Goal: Information Seeking & Learning: Learn about a topic

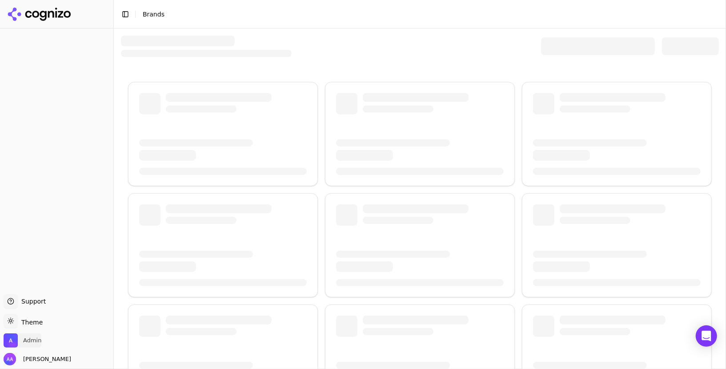
click at [28, 347] on span "Admin" at bounding box center [23, 340] width 38 height 14
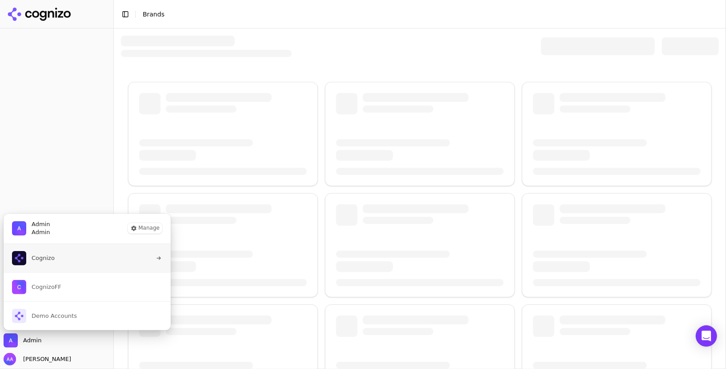
click at [64, 262] on button "Cognizo" at bounding box center [87, 258] width 168 height 28
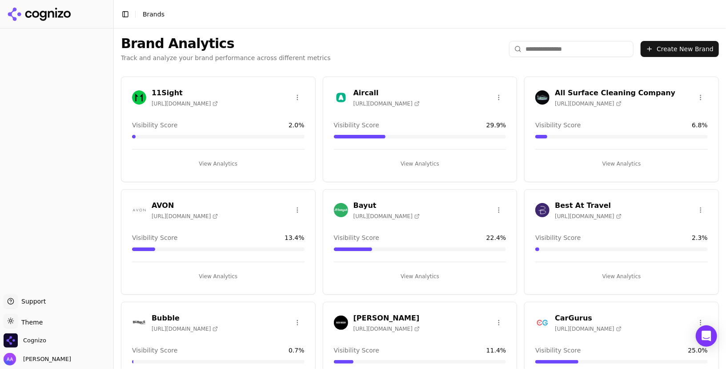
click at [545, 41] on input "search" at bounding box center [571, 49] width 125 height 16
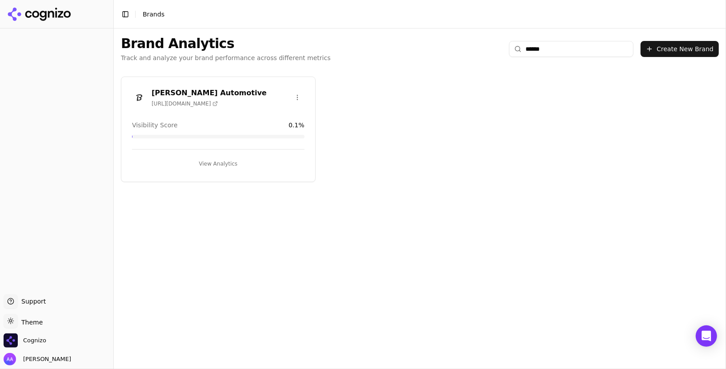
type input "*******"
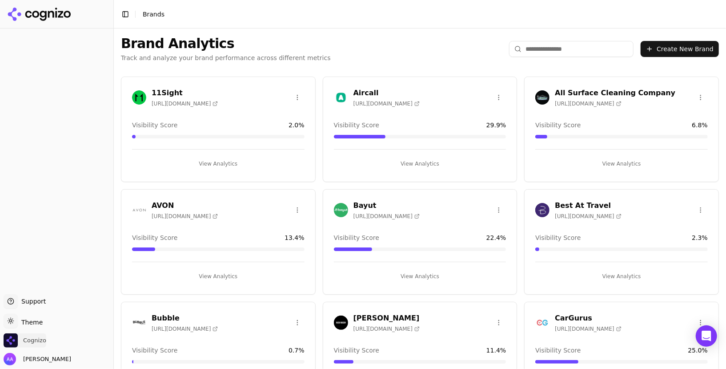
click at [34, 341] on span "Cognizo" at bounding box center [34, 340] width 23 height 8
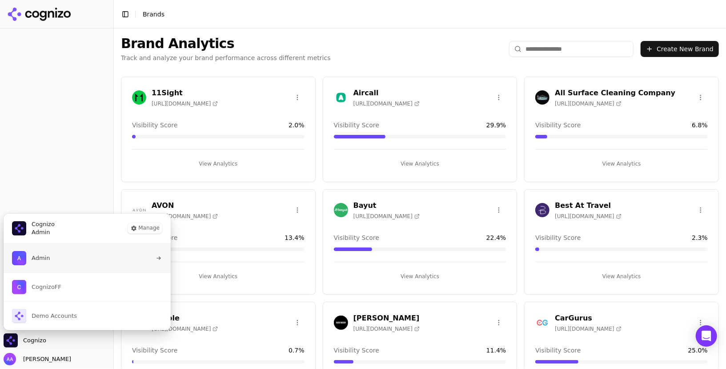
click at [65, 254] on button "Admin" at bounding box center [87, 258] width 168 height 28
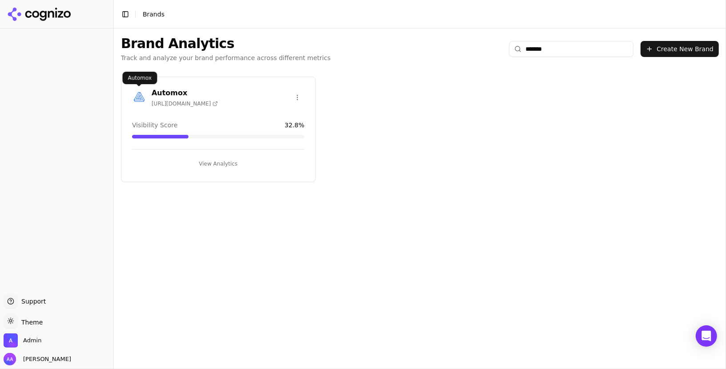
type input "*******"
click at [132, 93] on div at bounding box center [139, 97] width 14 height 14
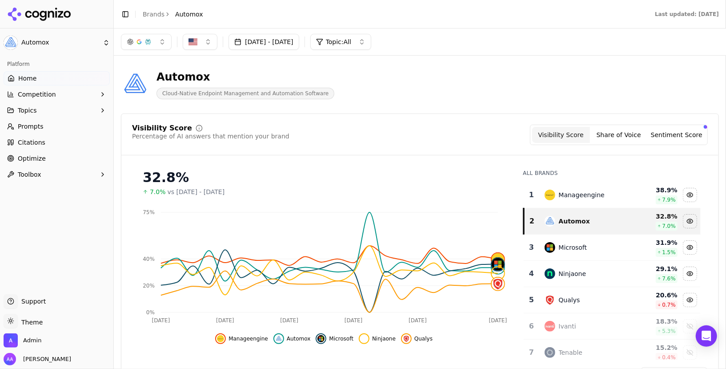
click at [51, 126] on link "Prompts" at bounding box center [57, 126] width 106 height 14
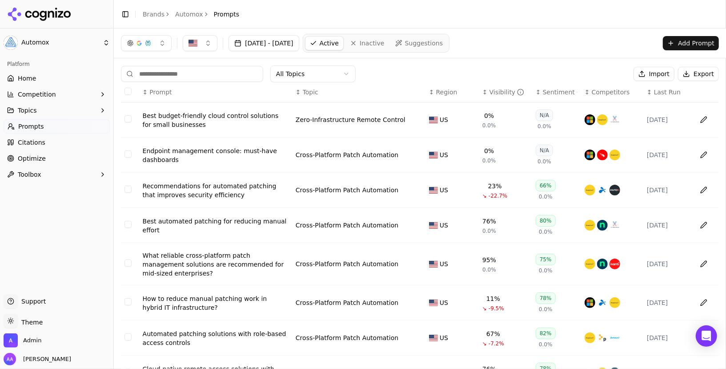
click at [189, 191] on div "Recommendations for automated patching that improves security efficiency" at bounding box center [216, 190] width 146 height 18
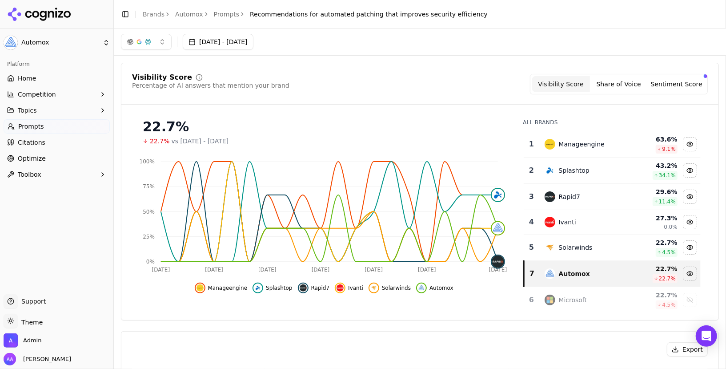
click at [671, 82] on button "Sentiment Score" at bounding box center [677, 84] width 58 height 16
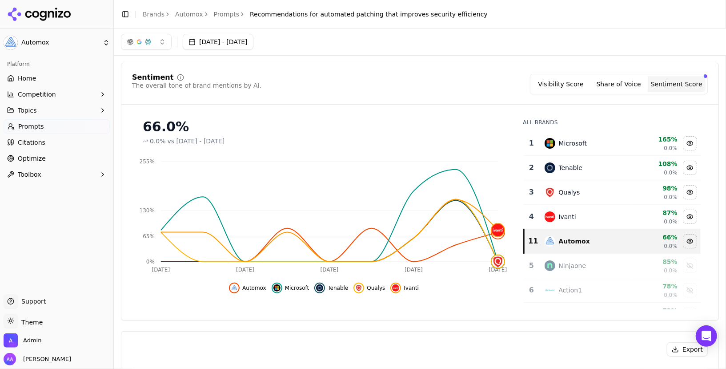
click at [152, 17] on link "Brands" at bounding box center [154, 14] width 22 height 7
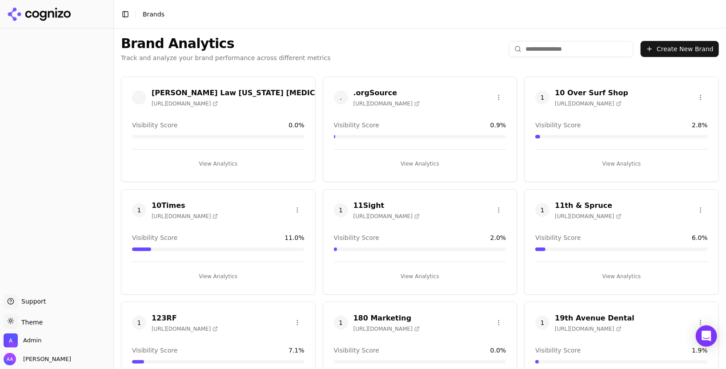
click at [560, 52] on input "search" at bounding box center [571, 49] width 125 height 16
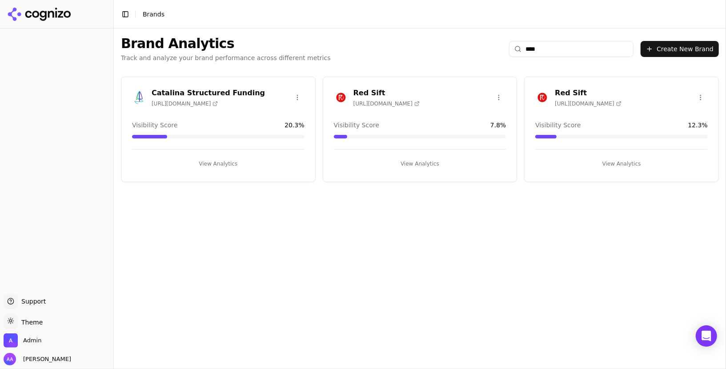
type input "***"
click at [546, 102] on img at bounding box center [542, 97] width 14 height 14
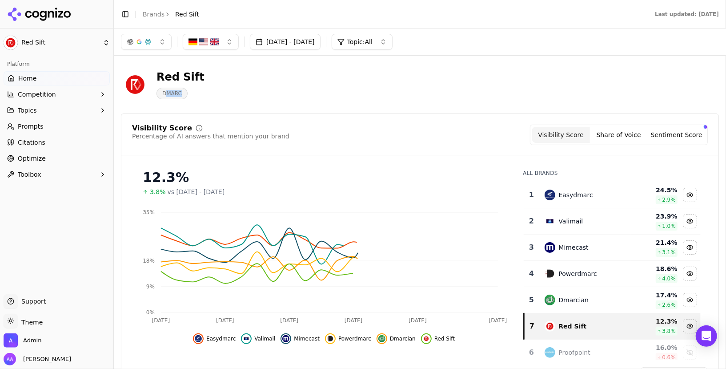
drag, startPoint x: 164, startPoint y: 96, endPoint x: 185, endPoint y: 95, distance: 21.4
click at [185, 95] on span "DMARC" at bounding box center [172, 94] width 31 height 12
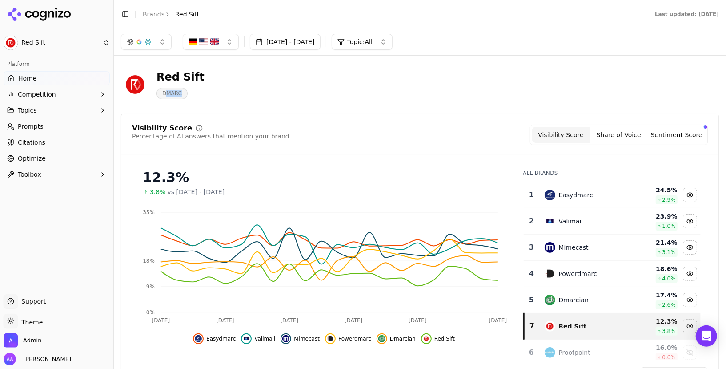
click at [57, 114] on button "Topics" at bounding box center [57, 110] width 106 height 14
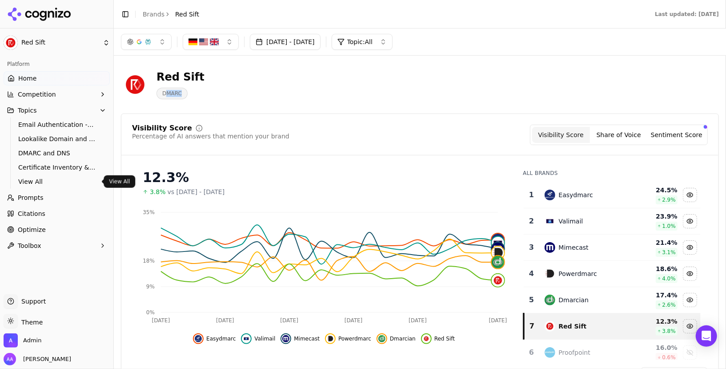
click at [50, 180] on span "View All" at bounding box center [56, 181] width 77 height 9
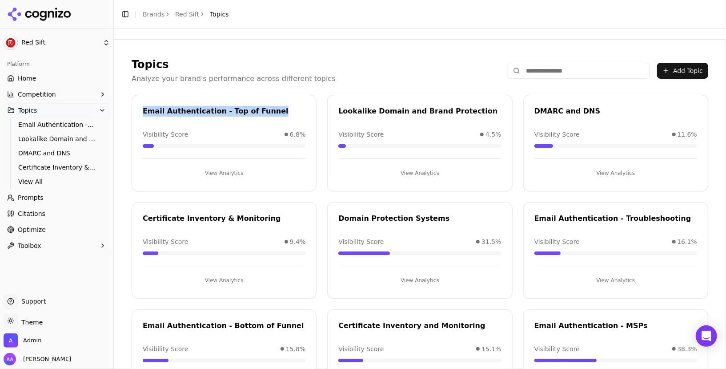
drag, startPoint x: 140, startPoint y: 109, endPoint x: 269, endPoint y: 115, distance: 129.1
click at [269, 115] on div "Email Authentication - Top of Funnel" at bounding box center [224, 112] width 184 height 13
click at [404, 109] on div "Lookalike Domain and Brand Protection" at bounding box center [419, 111] width 163 height 11
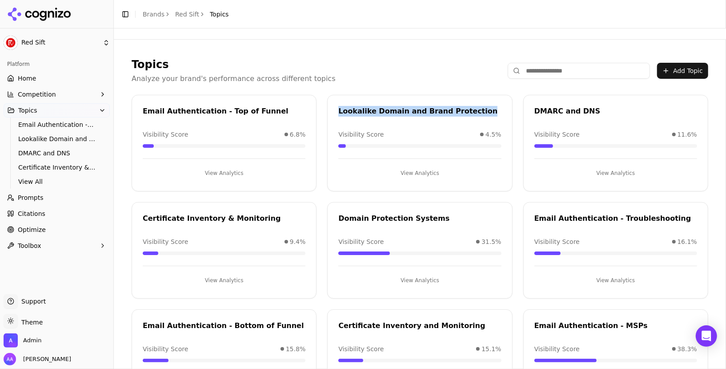
click at [404, 109] on div "Lookalike Domain and Brand Protection" at bounding box center [419, 111] width 163 height 11
click at [575, 107] on div "DMARC and DNS" at bounding box center [616, 111] width 163 height 11
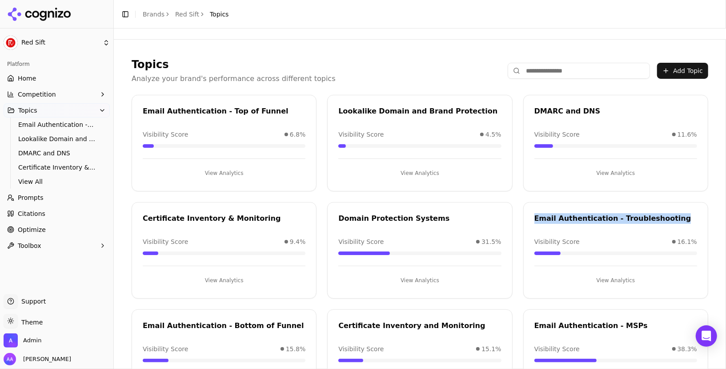
drag, startPoint x: 533, startPoint y: 211, endPoint x: 679, endPoint y: 214, distance: 145.5
click at [679, 214] on div "Email Authentication - Troubleshooting" at bounding box center [616, 219] width 184 height 13
drag, startPoint x: 598, startPoint y: 109, endPoint x: 539, endPoint y: 109, distance: 58.3
click at [539, 109] on div "DMARC and DNS" at bounding box center [616, 111] width 163 height 11
click at [263, 110] on div "Email Authentication - Top of Funnel" at bounding box center [224, 111] width 163 height 11
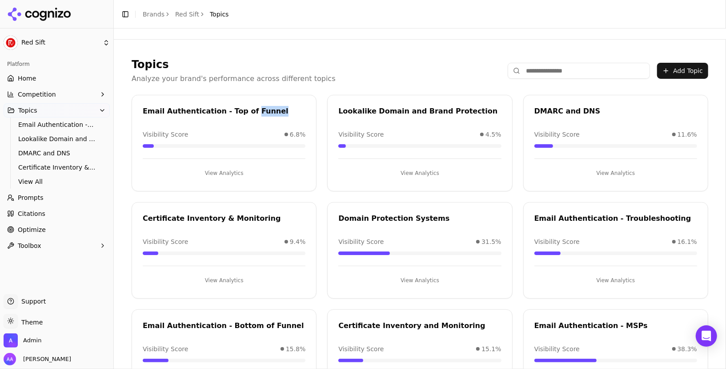
click at [263, 110] on div "Email Authentication - Top of Funnel" at bounding box center [224, 111] width 163 height 11
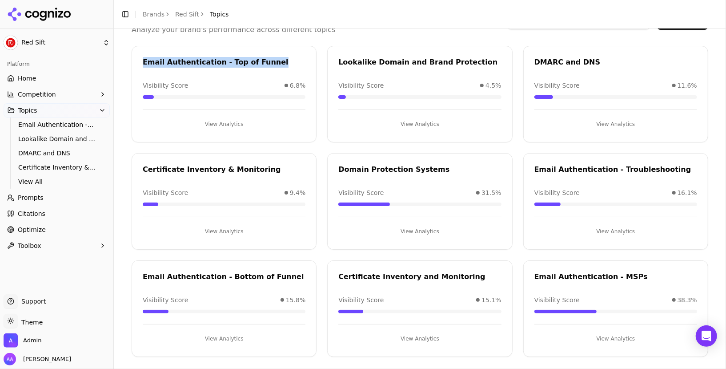
scroll to position [52, 0]
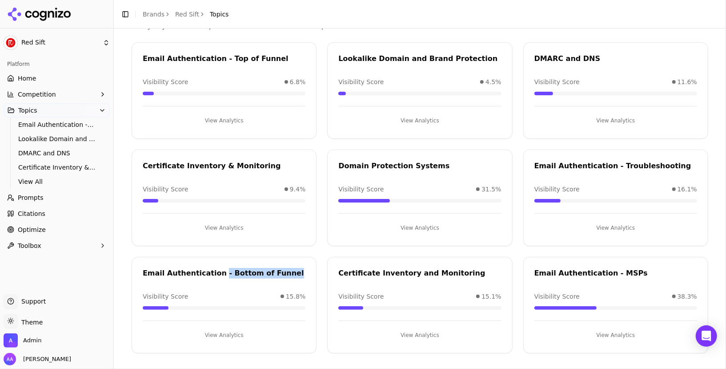
drag, startPoint x: 214, startPoint y: 271, endPoint x: 280, endPoint y: 269, distance: 65.4
click at [280, 269] on div "Email Authentication - Bottom of Funnel" at bounding box center [224, 273] width 163 height 11
drag, startPoint x: 212, startPoint y: 58, endPoint x: 145, endPoint y: 60, distance: 66.7
click at [145, 60] on div "Email Authentication - Top of Funnel" at bounding box center [224, 58] width 163 height 11
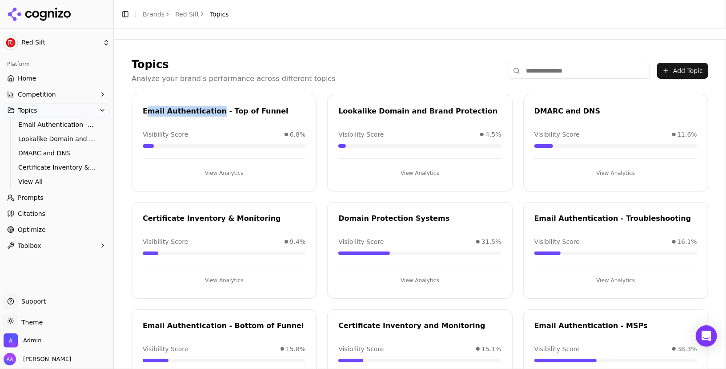
click at [688, 69] on button "Add Topic" at bounding box center [682, 71] width 51 height 16
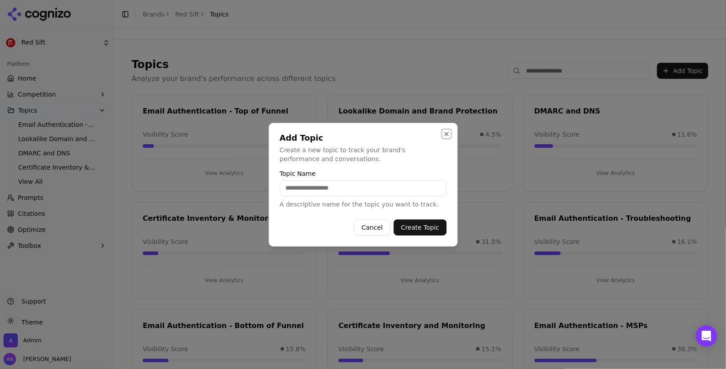
click at [447, 130] on button "Close" at bounding box center [446, 133] width 7 height 7
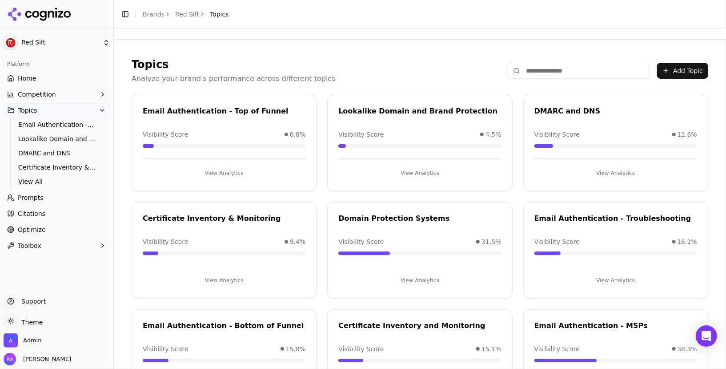
click at [65, 193] on link "Prompts" at bounding box center [57, 197] width 106 height 14
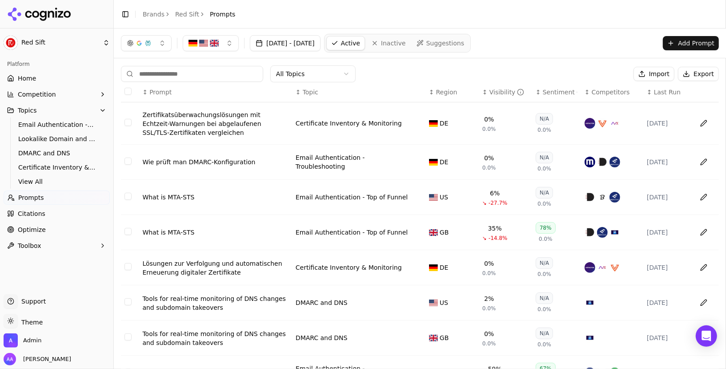
click at [416, 164] on button "Data table" at bounding box center [416, 162] width 11 height 11
click at [384, 164] on span "Email Authentication - Troubleshooting" at bounding box center [344, 161] width 85 height 9
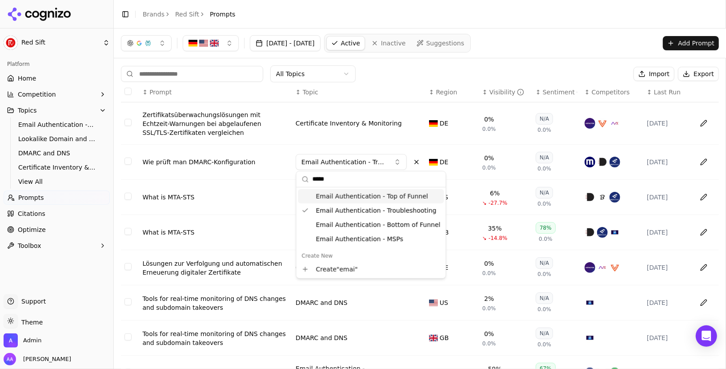
type input "*****"
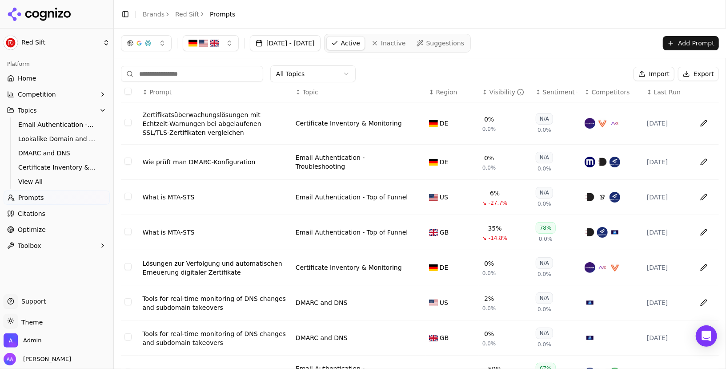
click at [58, 74] on link "Home" at bounding box center [57, 78] width 106 height 14
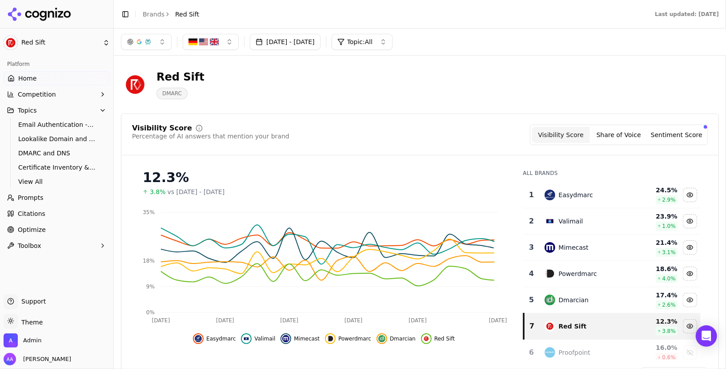
click at [393, 49] on button "Topic: All" at bounding box center [362, 42] width 61 height 16
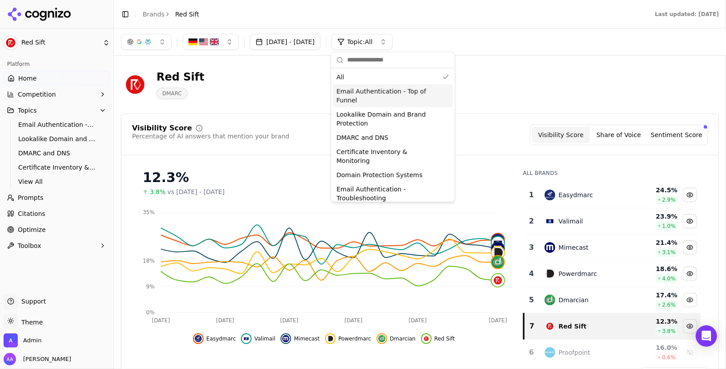
click at [397, 101] on span "Email Authentication - Top of Funnel" at bounding box center [388, 96] width 102 height 18
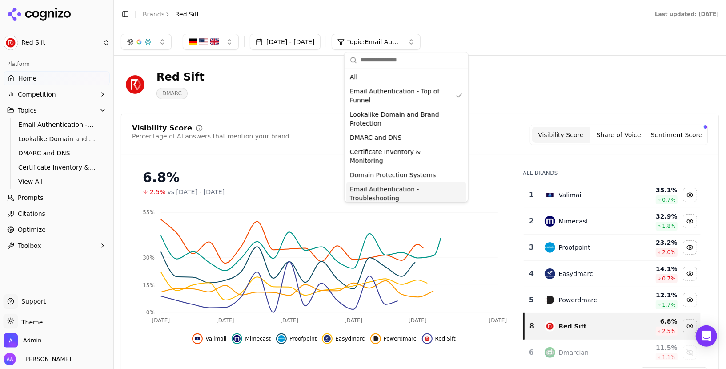
scroll to position [21, 0]
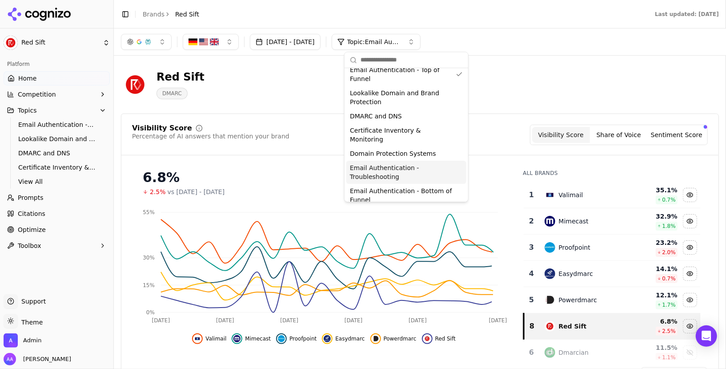
click at [405, 167] on span "Email Authentication - Troubleshooting" at bounding box center [401, 172] width 102 height 18
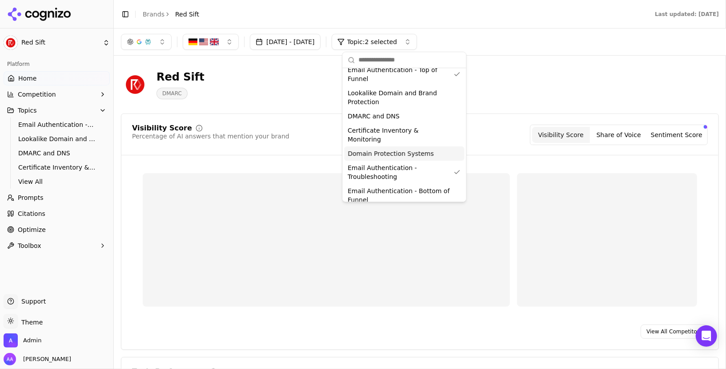
scroll to position [0, 0]
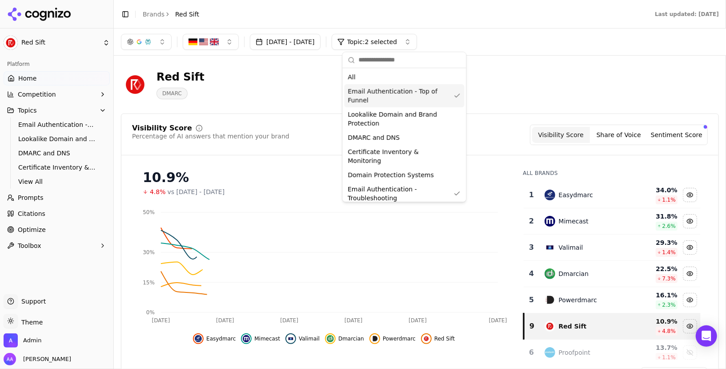
click at [414, 97] on span "Email Authentication - Top of Funnel" at bounding box center [399, 96] width 102 height 18
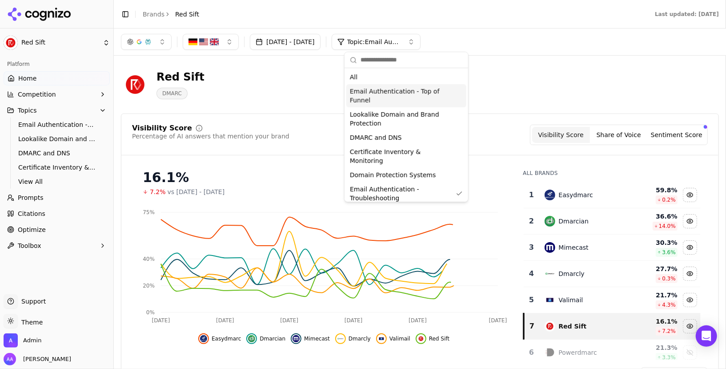
click at [414, 97] on span "Email Authentication - Top of Funnel" at bounding box center [401, 96] width 102 height 18
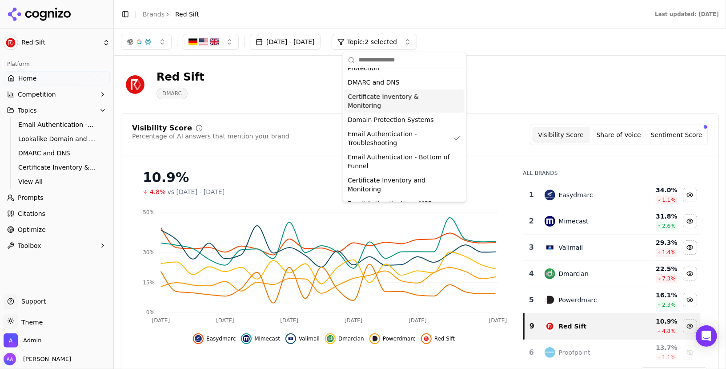
scroll to position [56, 0]
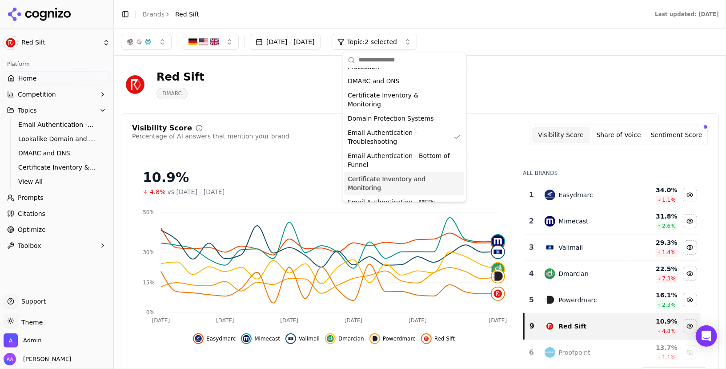
click at [394, 153] on span "Email Authentication - Bottom of Funnel" at bounding box center [399, 160] width 102 height 18
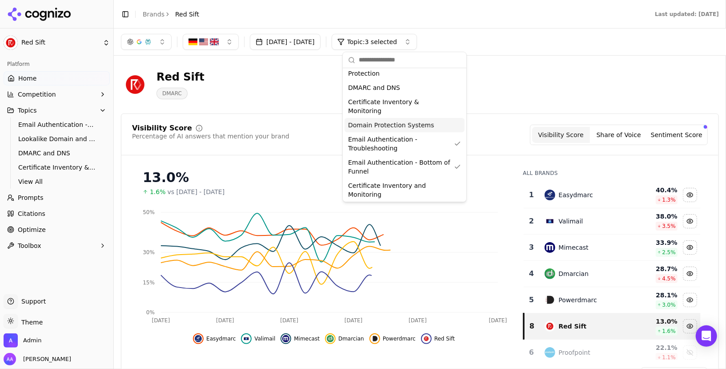
scroll to position [49, 0]
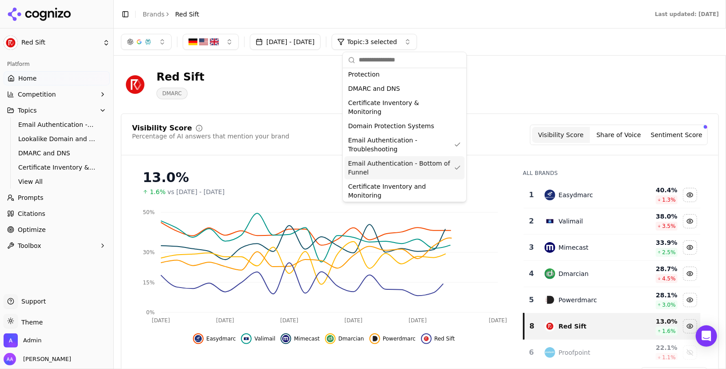
click at [405, 159] on span "Email Authentication - Bottom of Funnel" at bounding box center [399, 168] width 102 height 18
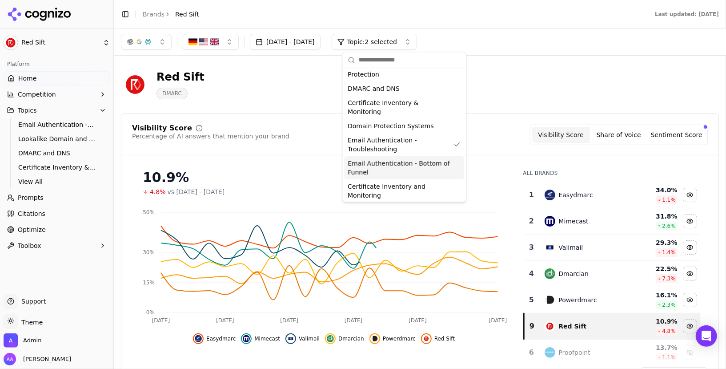
click at [410, 163] on span "Email Authentication - Bottom of Funnel" at bounding box center [399, 168] width 102 height 18
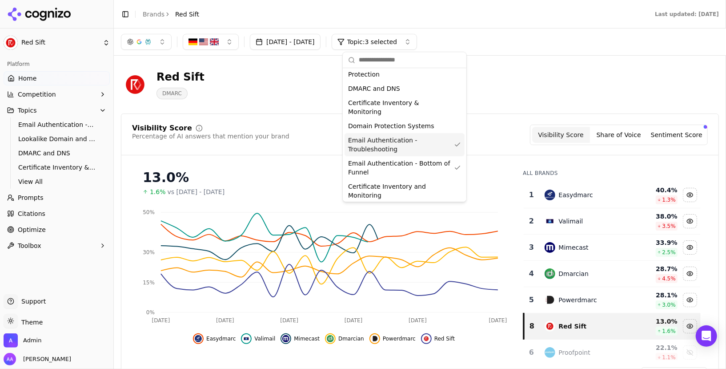
click at [418, 139] on span "Email Authentication - Troubleshooting" at bounding box center [399, 145] width 102 height 18
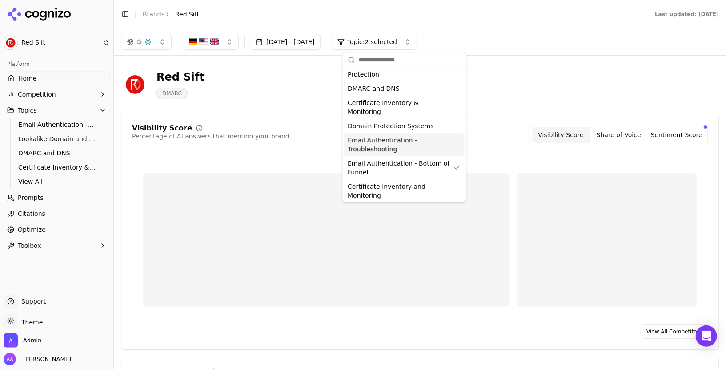
scroll to position [0, 0]
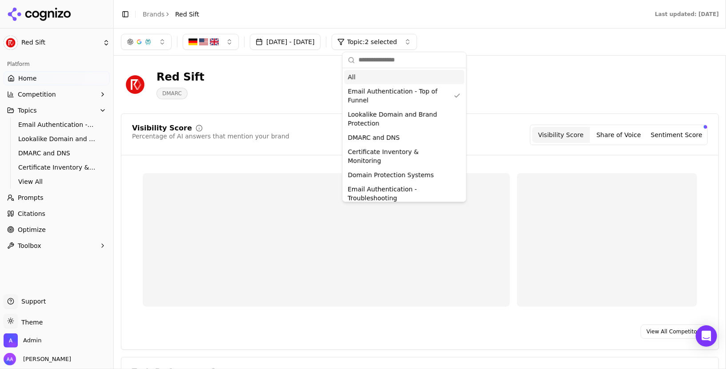
click at [413, 82] on div "All" at bounding box center [404, 77] width 120 height 14
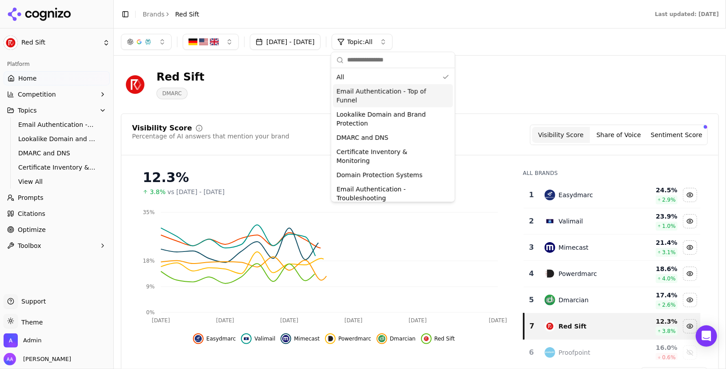
click at [409, 90] on span "Email Authentication - Top of Funnel" at bounding box center [388, 96] width 102 height 18
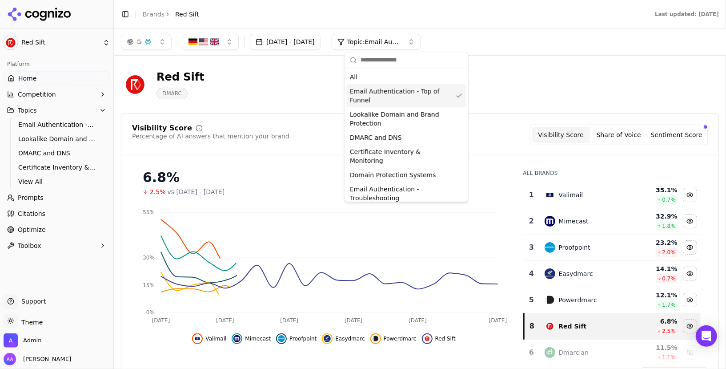
scroll to position [56, 0]
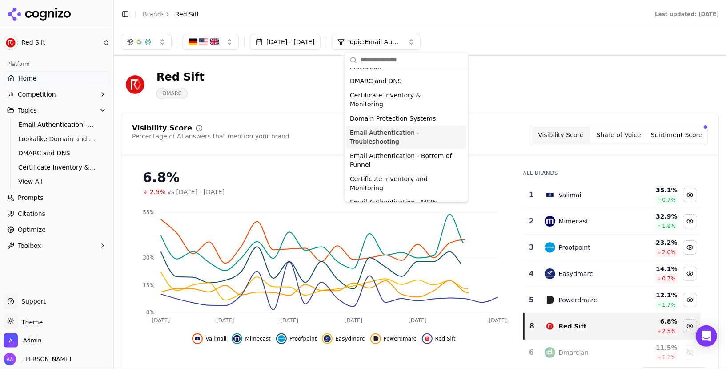
click at [408, 136] on span "Email Authentication - Troubleshooting" at bounding box center [401, 137] width 102 height 18
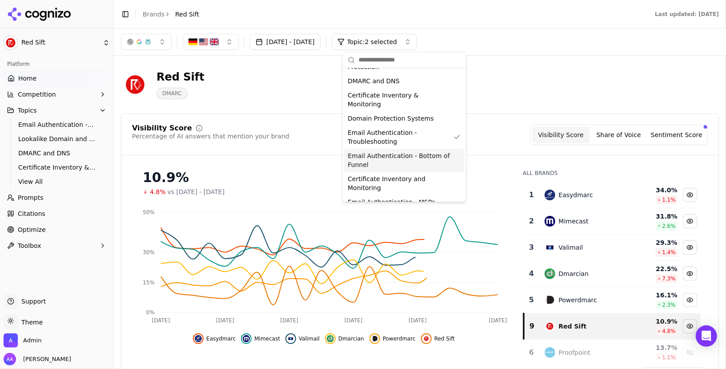
click at [418, 151] on span "Email Authentication - Bottom of Funnel" at bounding box center [399, 160] width 102 height 18
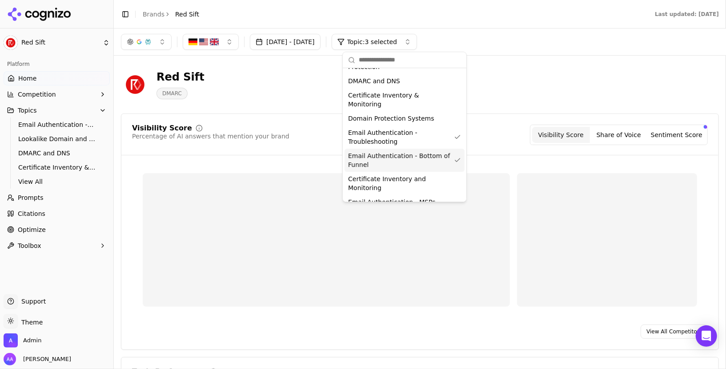
click at [418, 128] on span "Email Authentication - Troubleshooting" at bounding box center [399, 137] width 102 height 18
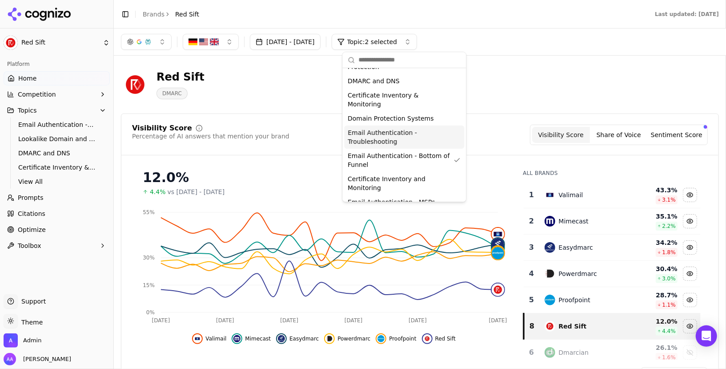
click at [520, 78] on div "Red Sift DMARC" at bounding box center [420, 85] width 598 height 44
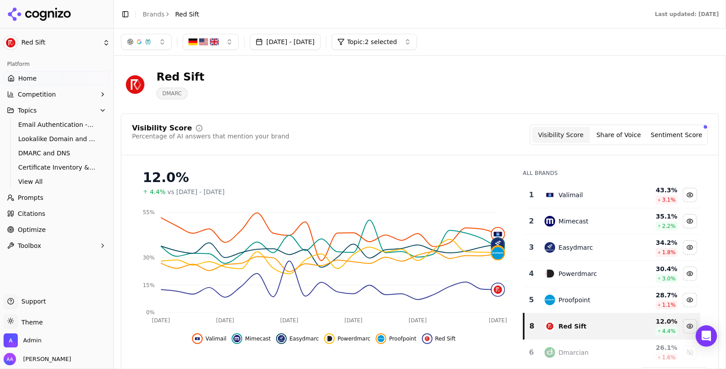
click at [68, 198] on link "Prompts" at bounding box center [57, 197] width 106 height 14
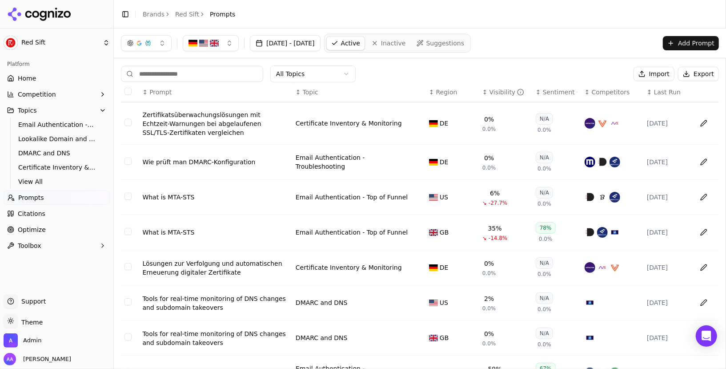
click at [459, 47] on span "Suggestions" at bounding box center [445, 43] width 38 height 9
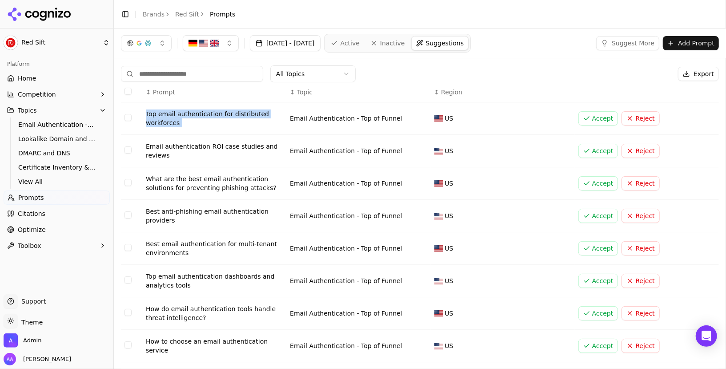
drag, startPoint x: 287, startPoint y: 114, endPoint x: 378, endPoint y: 94, distance: 93.8
click at [378, 94] on table "↕ Prompt ↕ Topic ↕ Region Top email authentication for distributed workforces E…" at bounding box center [420, 254] width 598 height 345
click at [401, 71] on div "All Topics Export" at bounding box center [420, 73] width 598 height 17
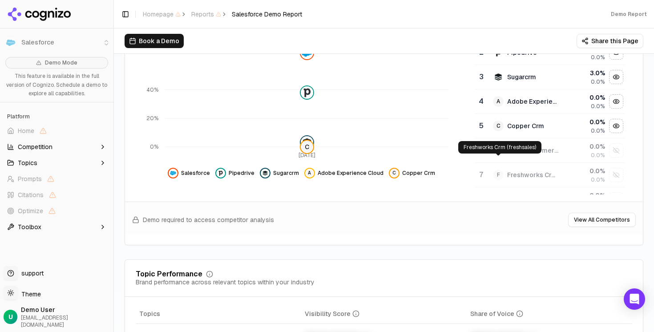
scroll to position [213, 0]
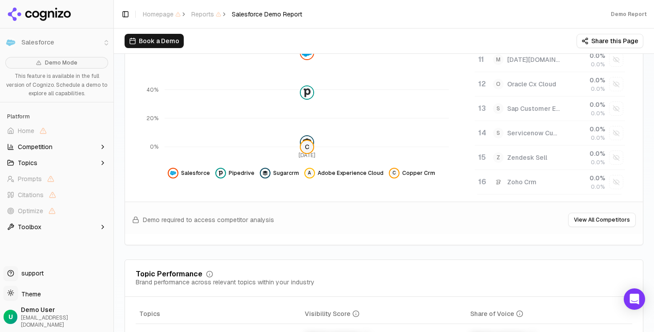
click at [43, 140] on button "Competition" at bounding box center [57, 147] width 106 height 14
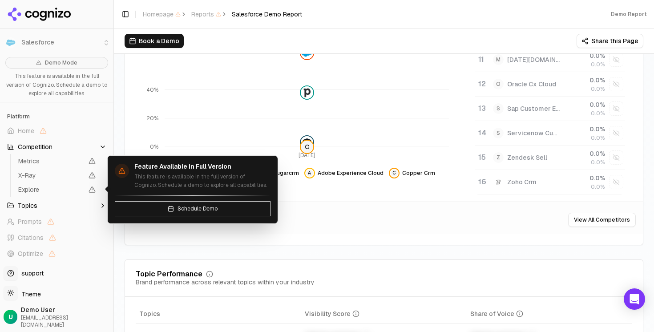
click at [50, 186] on span "Explore" at bounding box center [50, 189] width 65 height 9
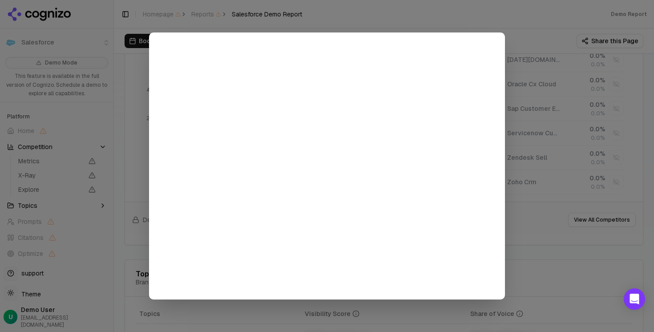
click at [139, 30] on div at bounding box center [327, 166] width 654 height 332
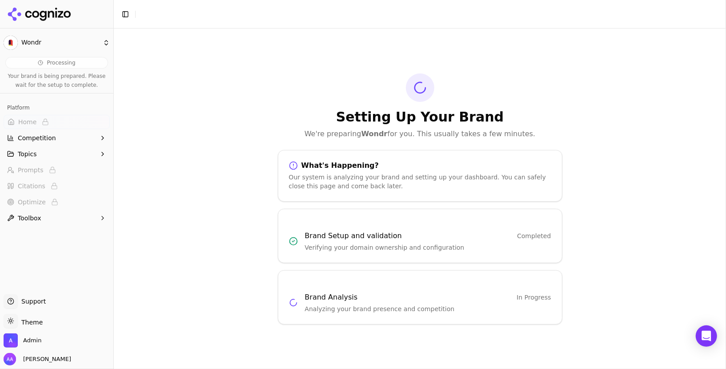
click at [41, 8] on icon at bounding box center [39, 14] width 64 height 13
